Goal: Information Seeking & Learning: Check status

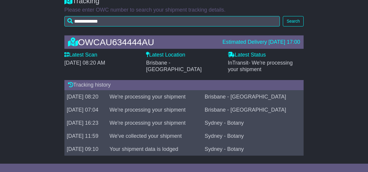
scroll to position [70, 0]
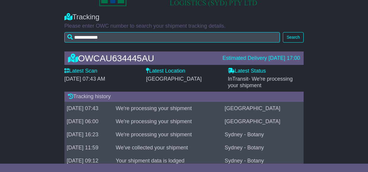
scroll to position [59, 0]
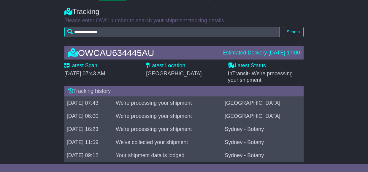
click at [175, 83] on div "Latest Location [GEOGRAPHIC_DATA]" at bounding box center [184, 72] width 82 height 21
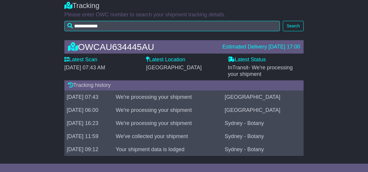
scroll to position [70, 0]
